Goal: Transaction & Acquisition: Purchase product/service

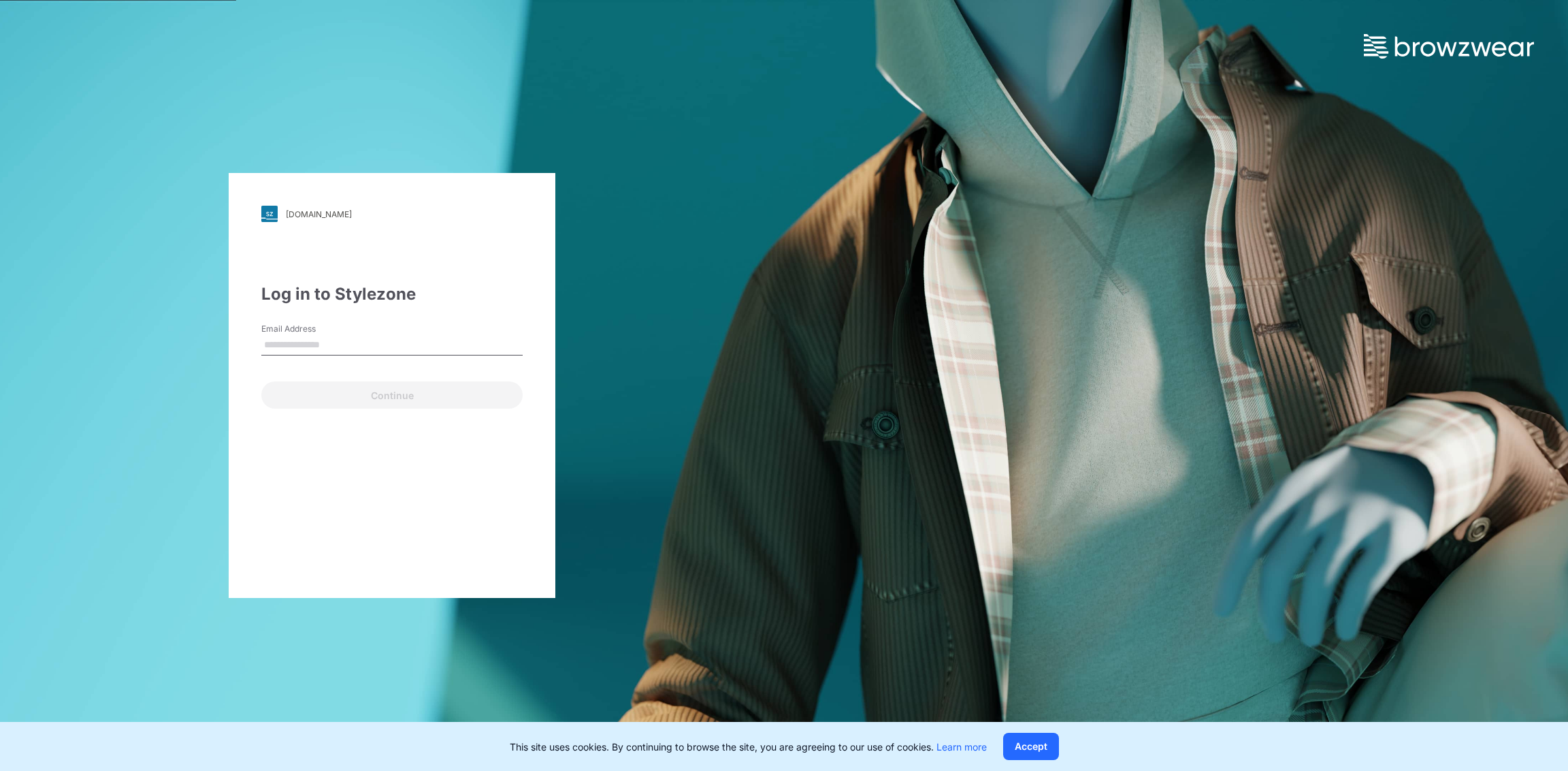
type input "**********"
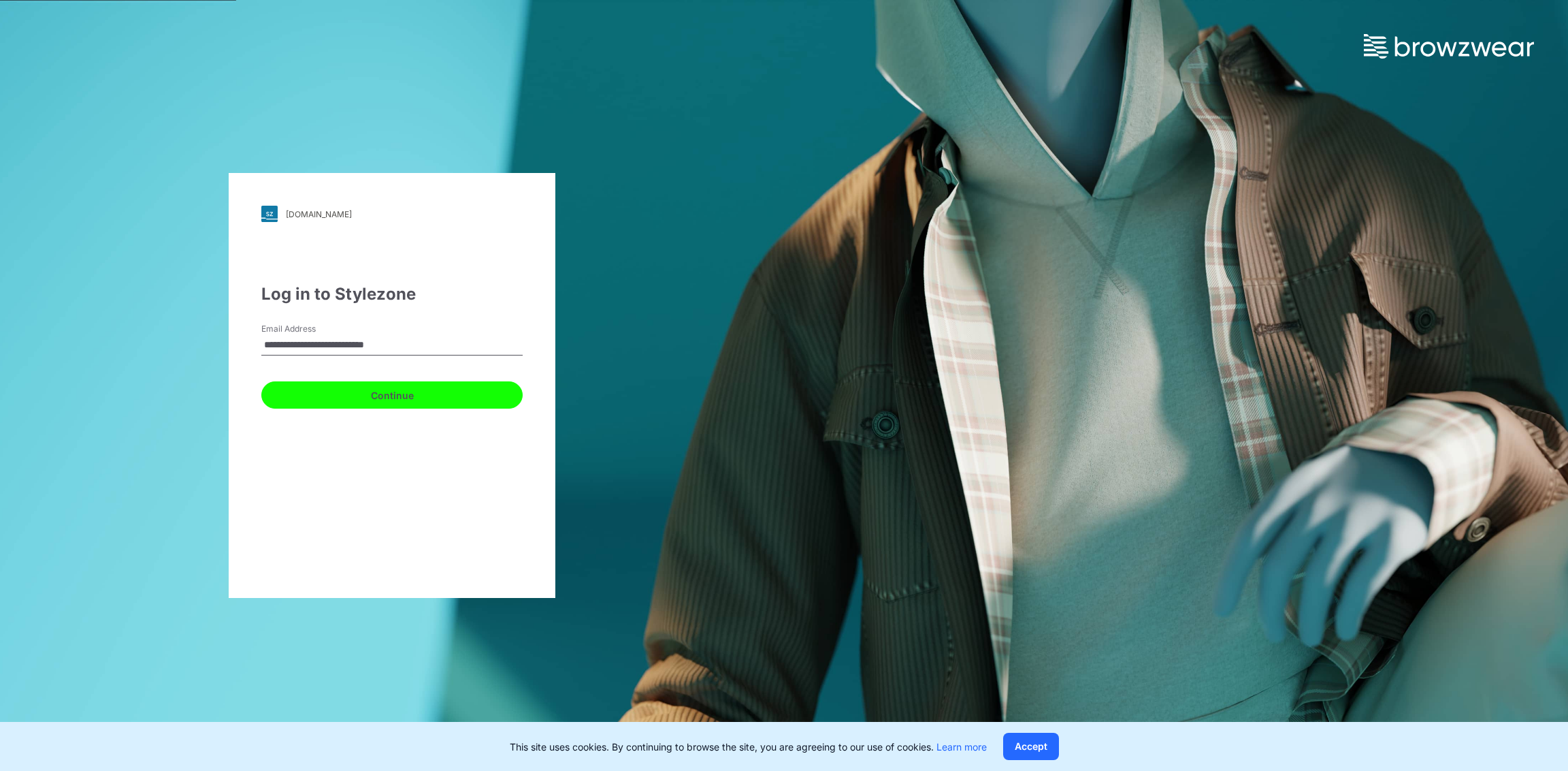
click at [403, 398] on button "Continue" at bounding box center [392, 394] width 261 height 27
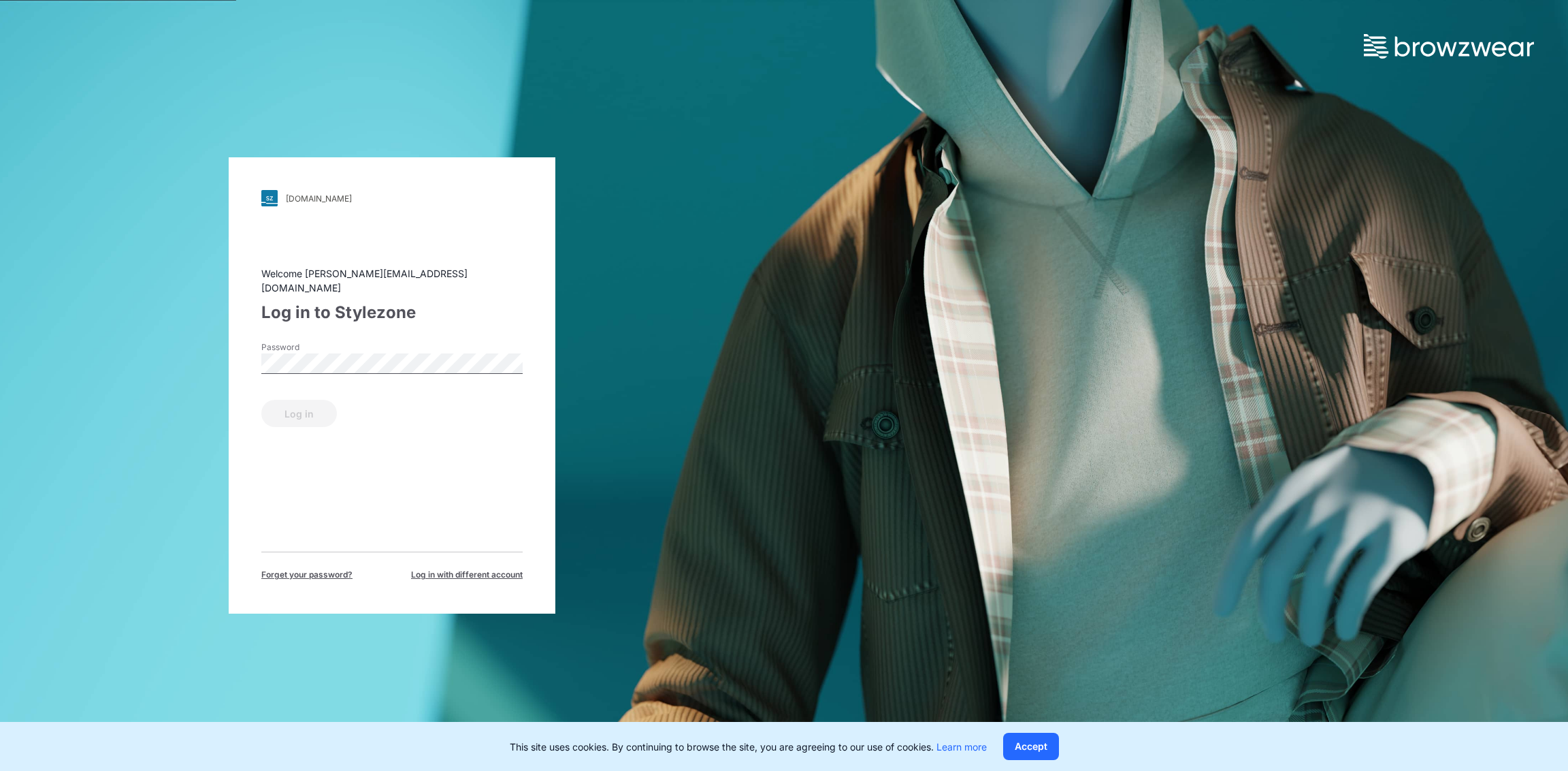
click at [408, 343] on div "Password" at bounding box center [392, 361] width 261 height 41
click at [307, 411] on button "Log in" at bounding box center [298, 413] width 76 height 27
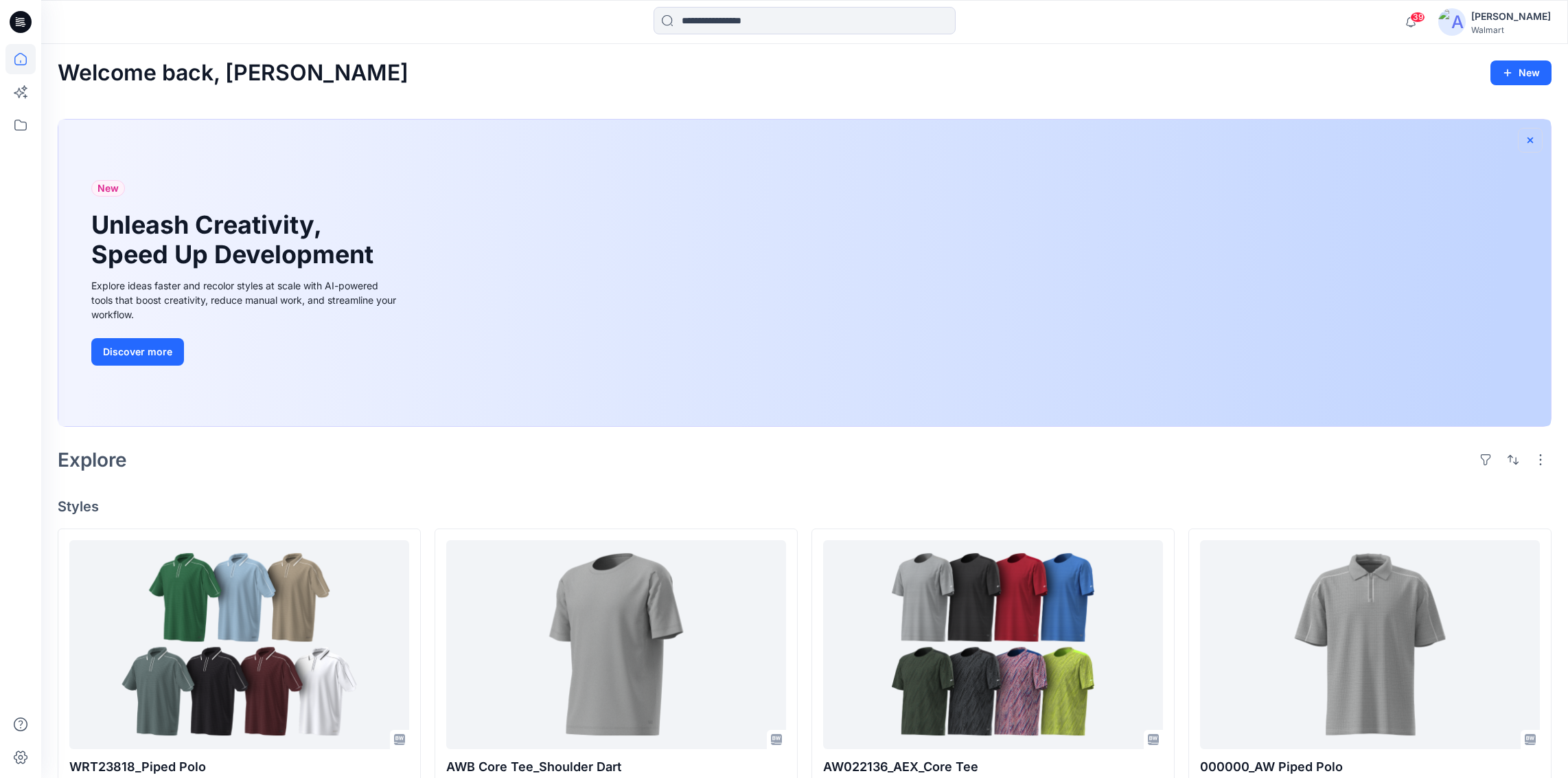
click at [1530, 136] on icon "button" at bounding box center [1530, 139] width 11 height 11
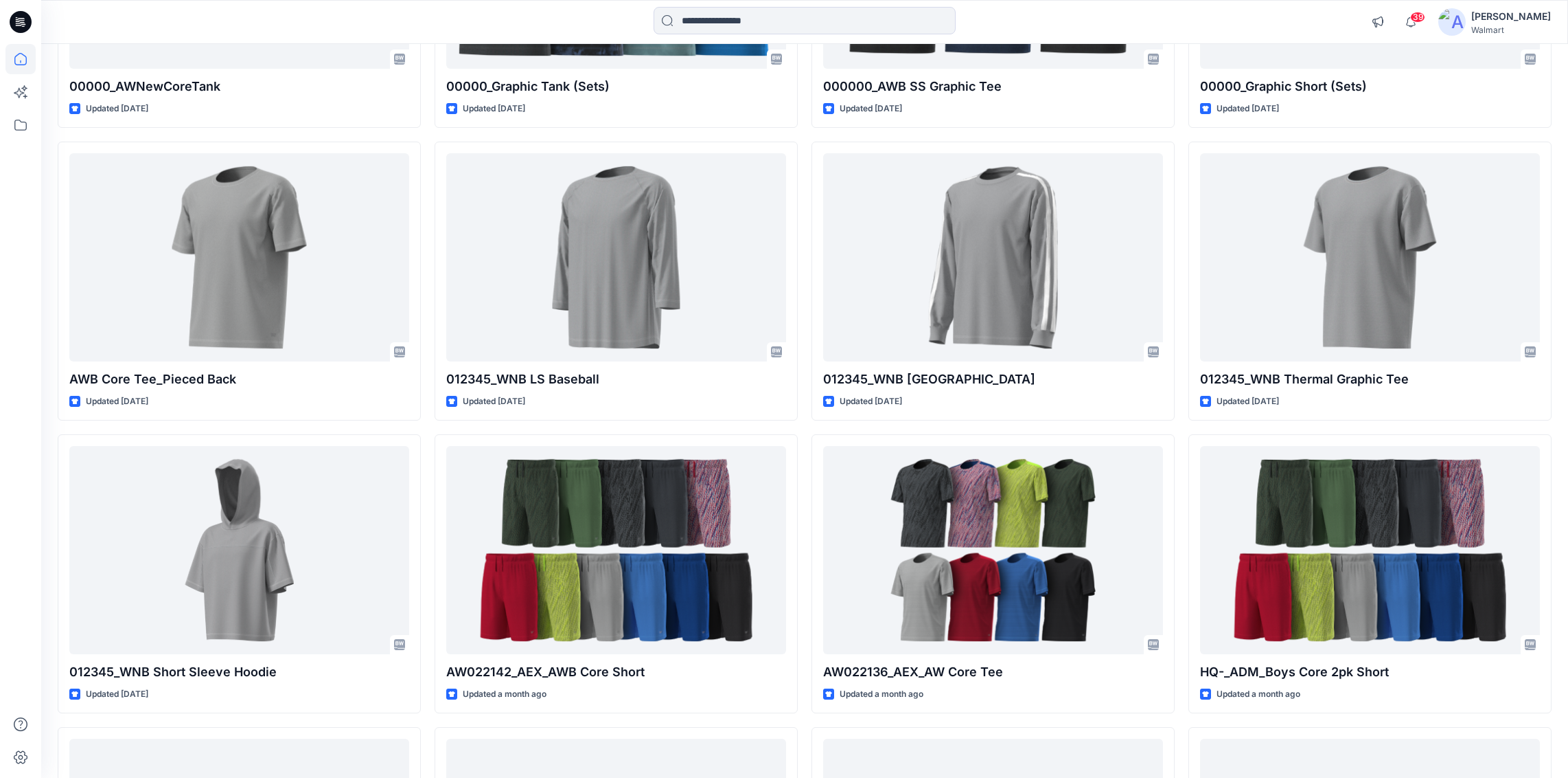
scroll to position [588, 0]
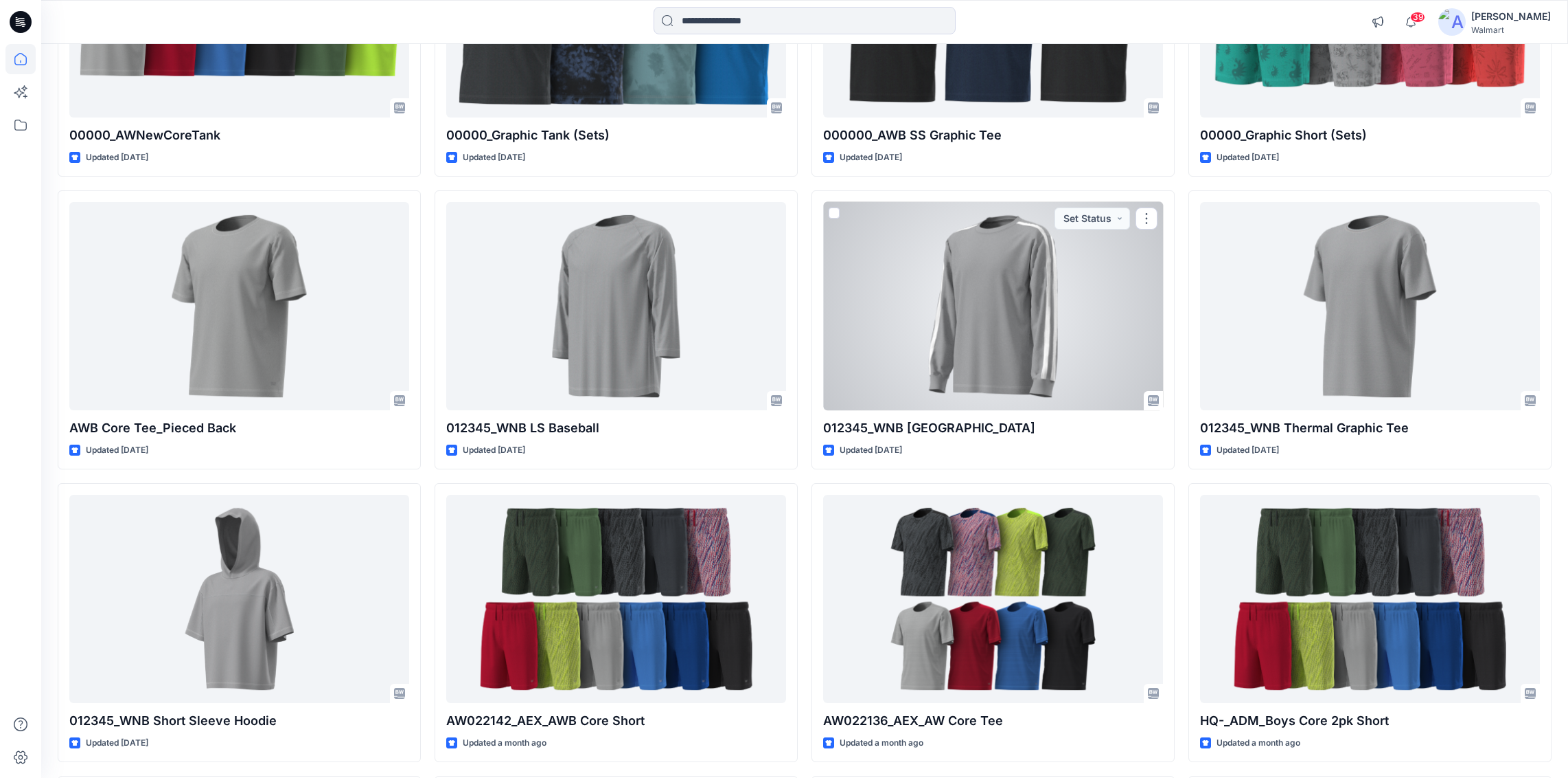
click at [1008, 304] on div at bounding box center [992, 306] width 340 height 209
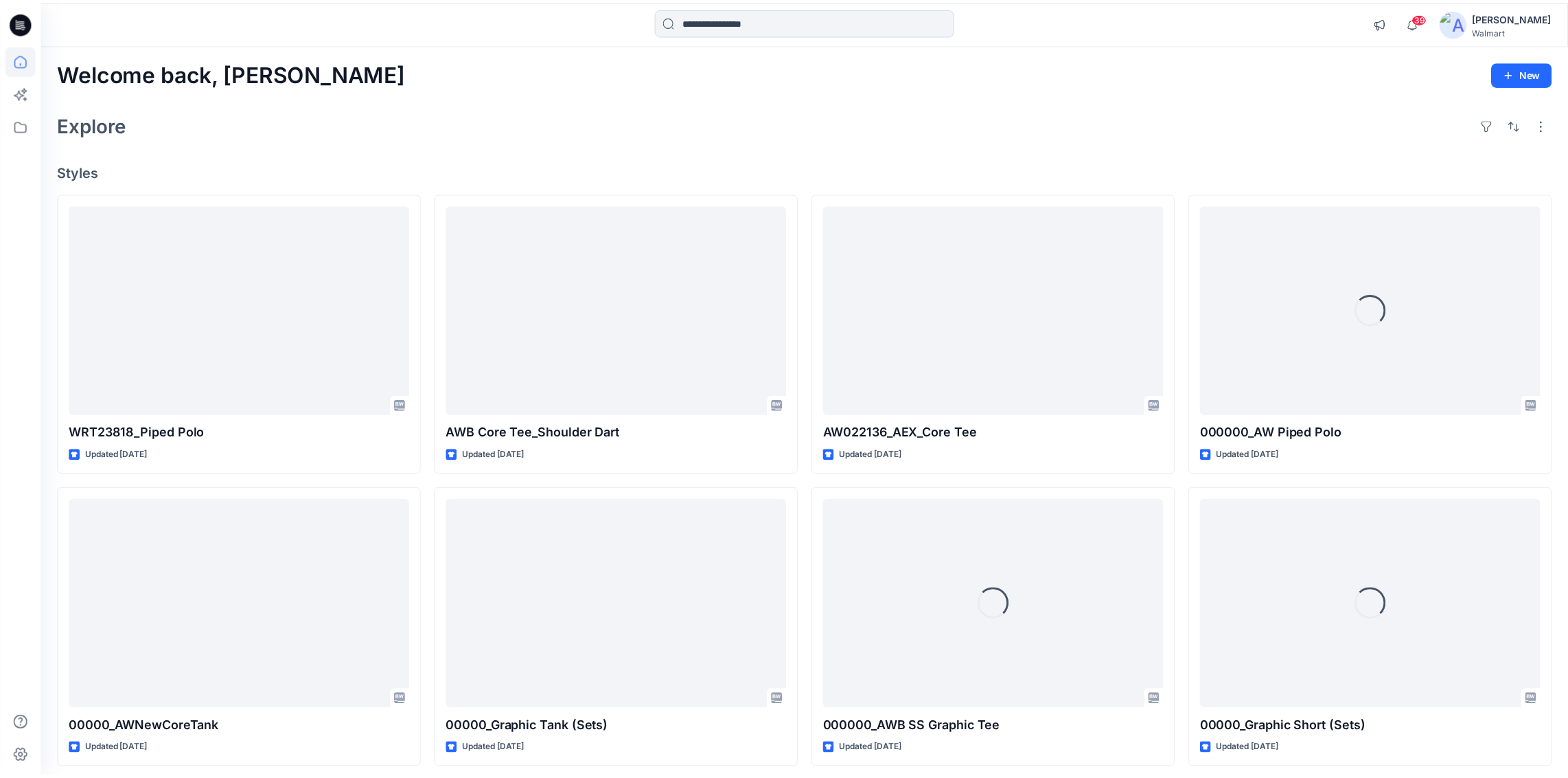
scroll to position [588, 0]
